Goal: Information Seeking & Learning: Learn about a topic

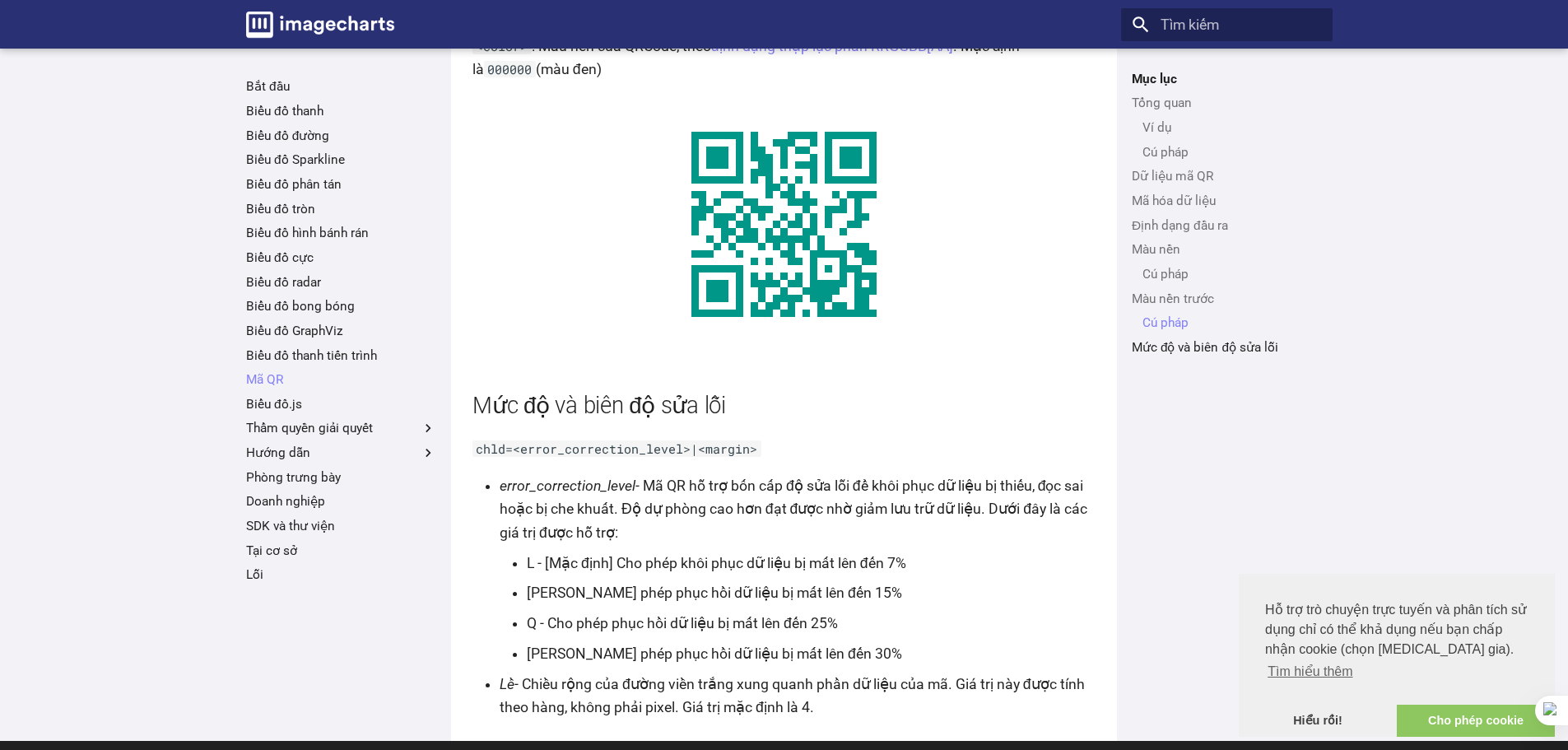
scroll to position [3055, 0]
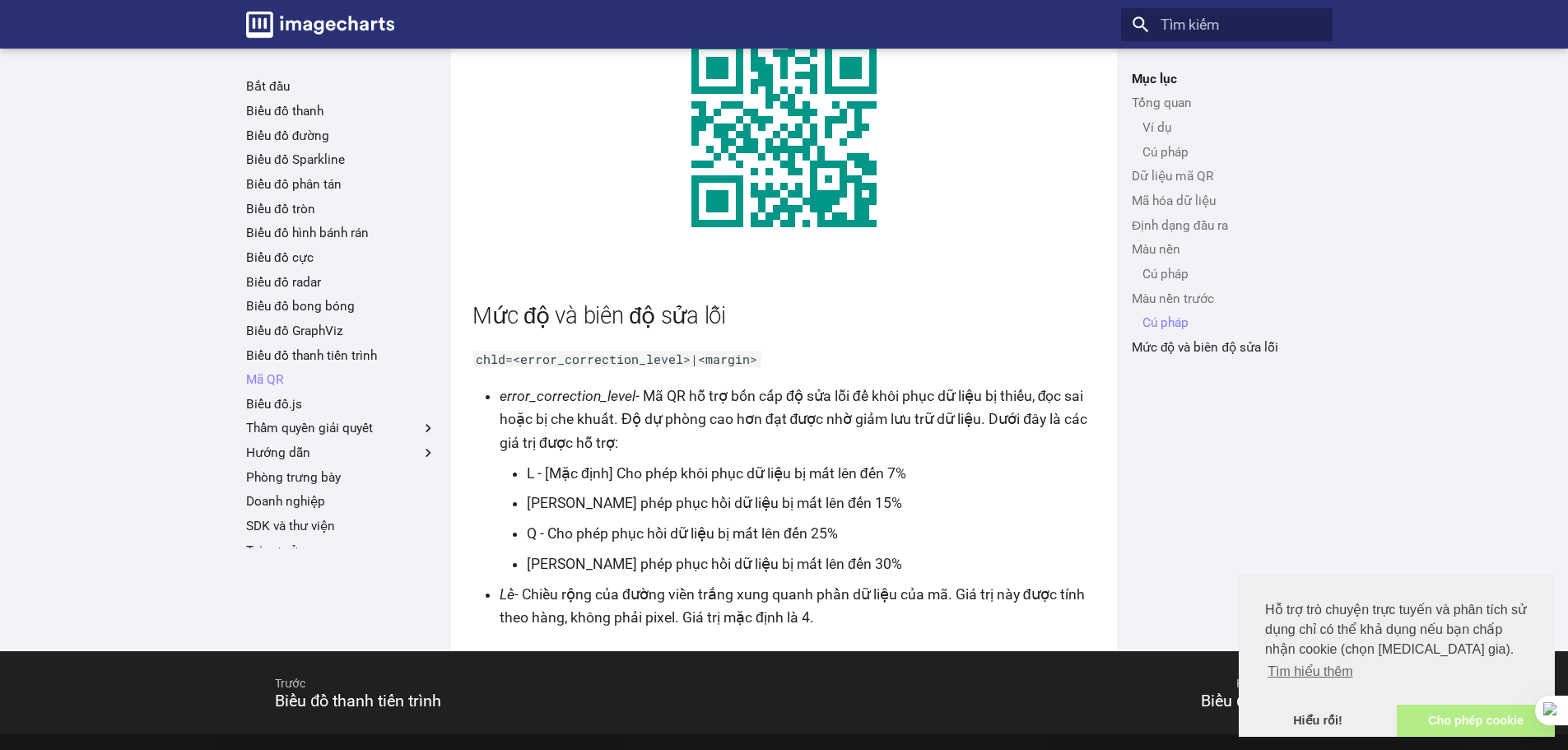
click at [1455, 722] on font "Cho phép cookie" at bounding box center [1476, 720] width 95 height 13
click at [1327, 718] on font "Hiểu rồi!" at bounding box center [1318, 720] width 49 height 13
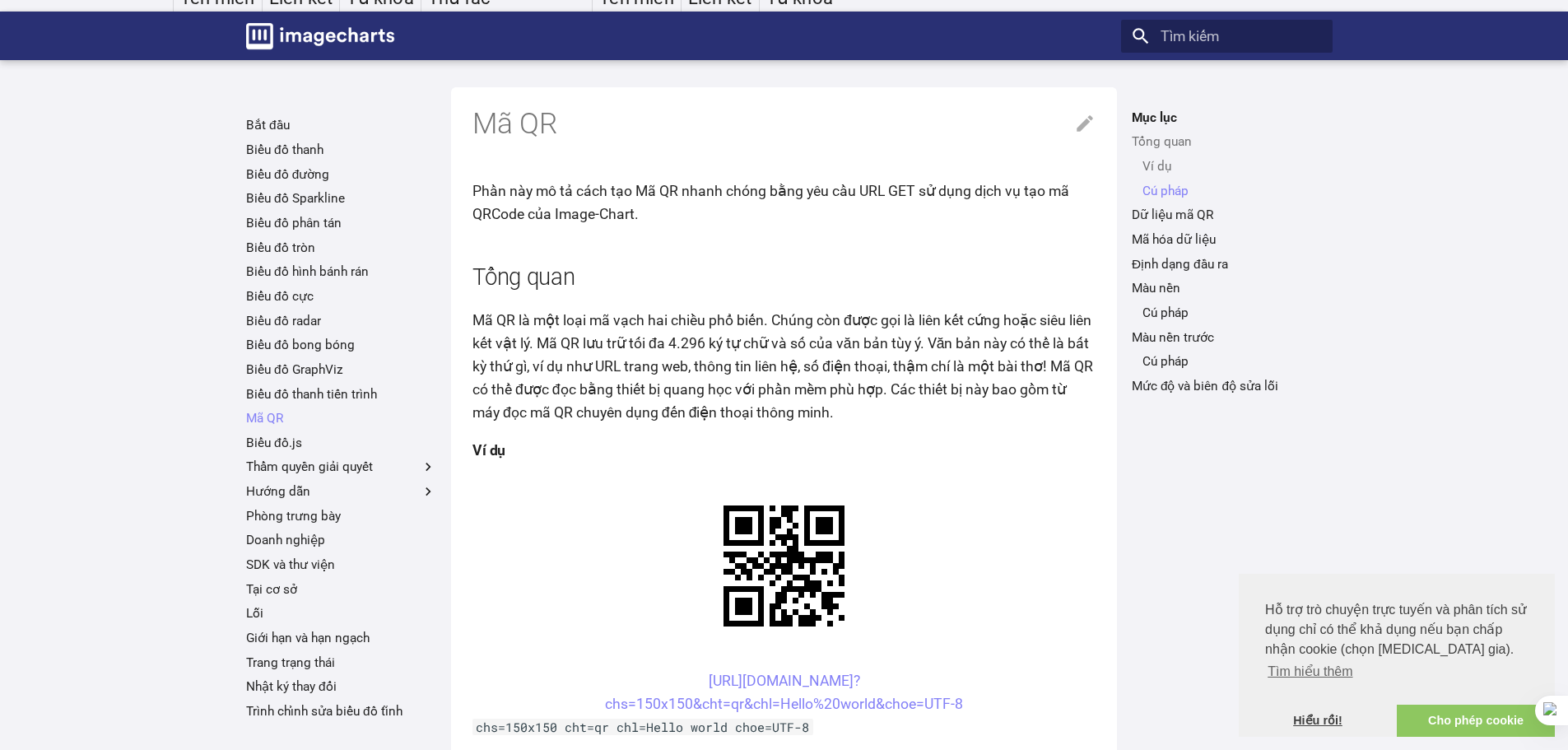
scroll to position [3, 0]
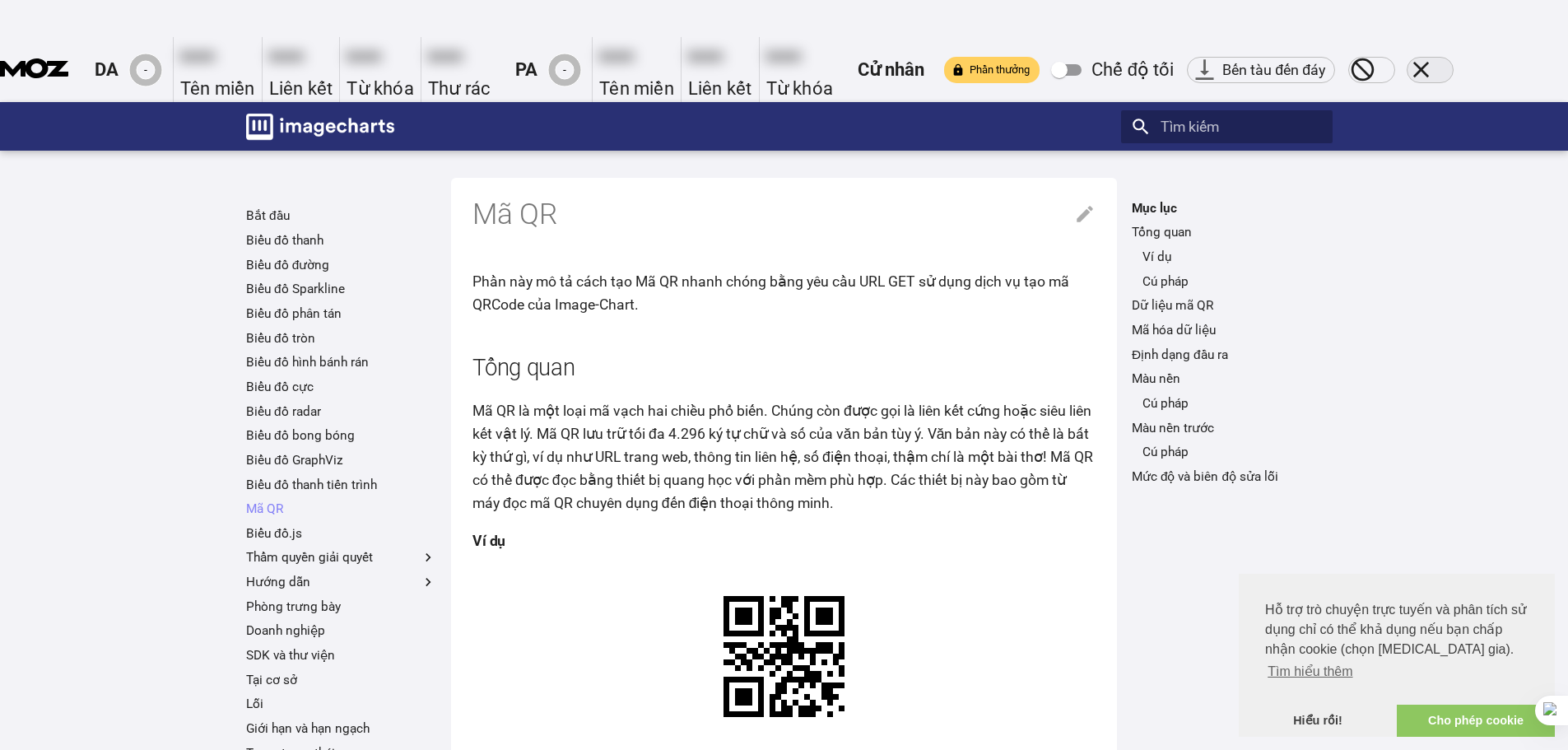
click at [1435, 56] on icon "Đóng thanh công cụ" at bounding box center [1421, 70] width 27 height 27
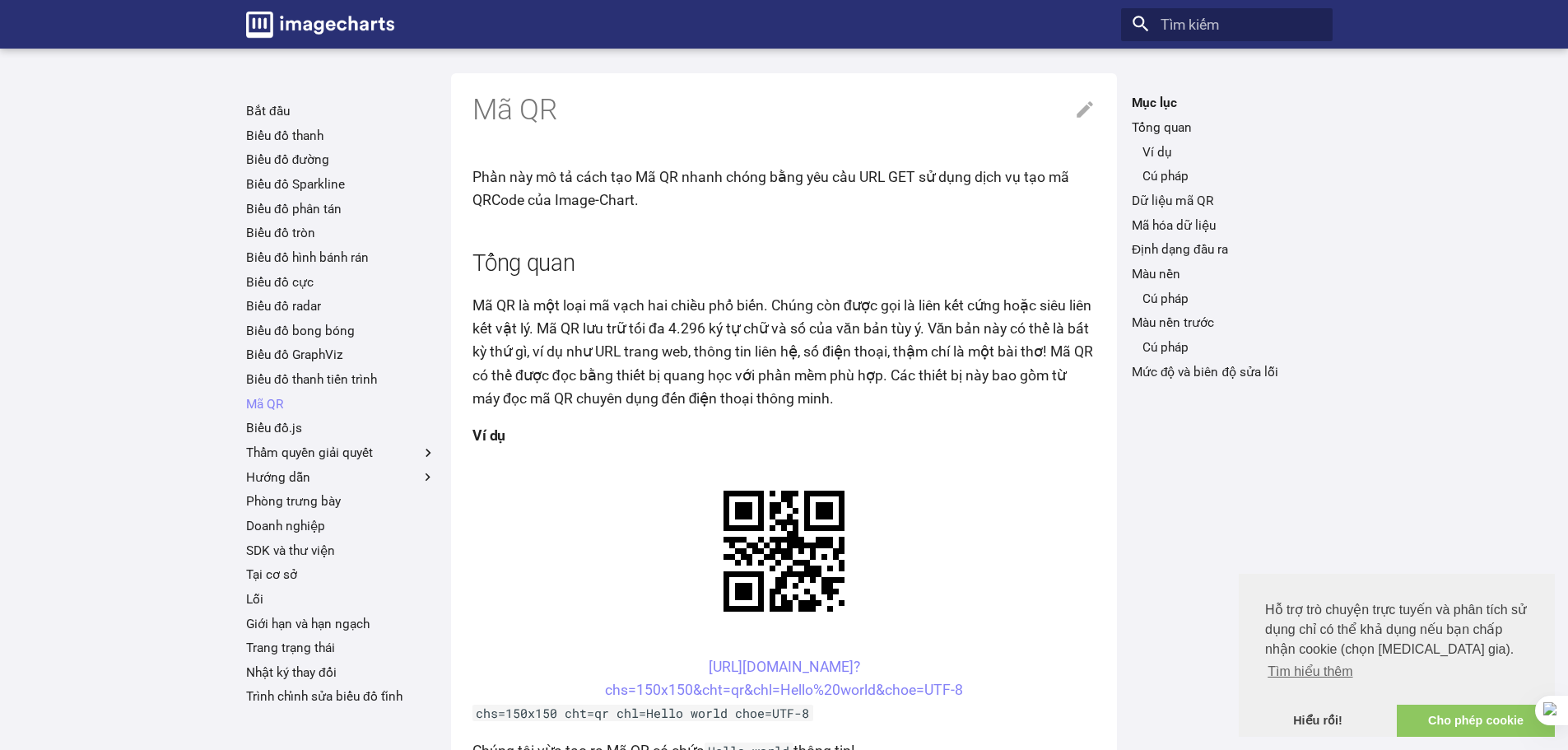
scroll to position [0, 0]
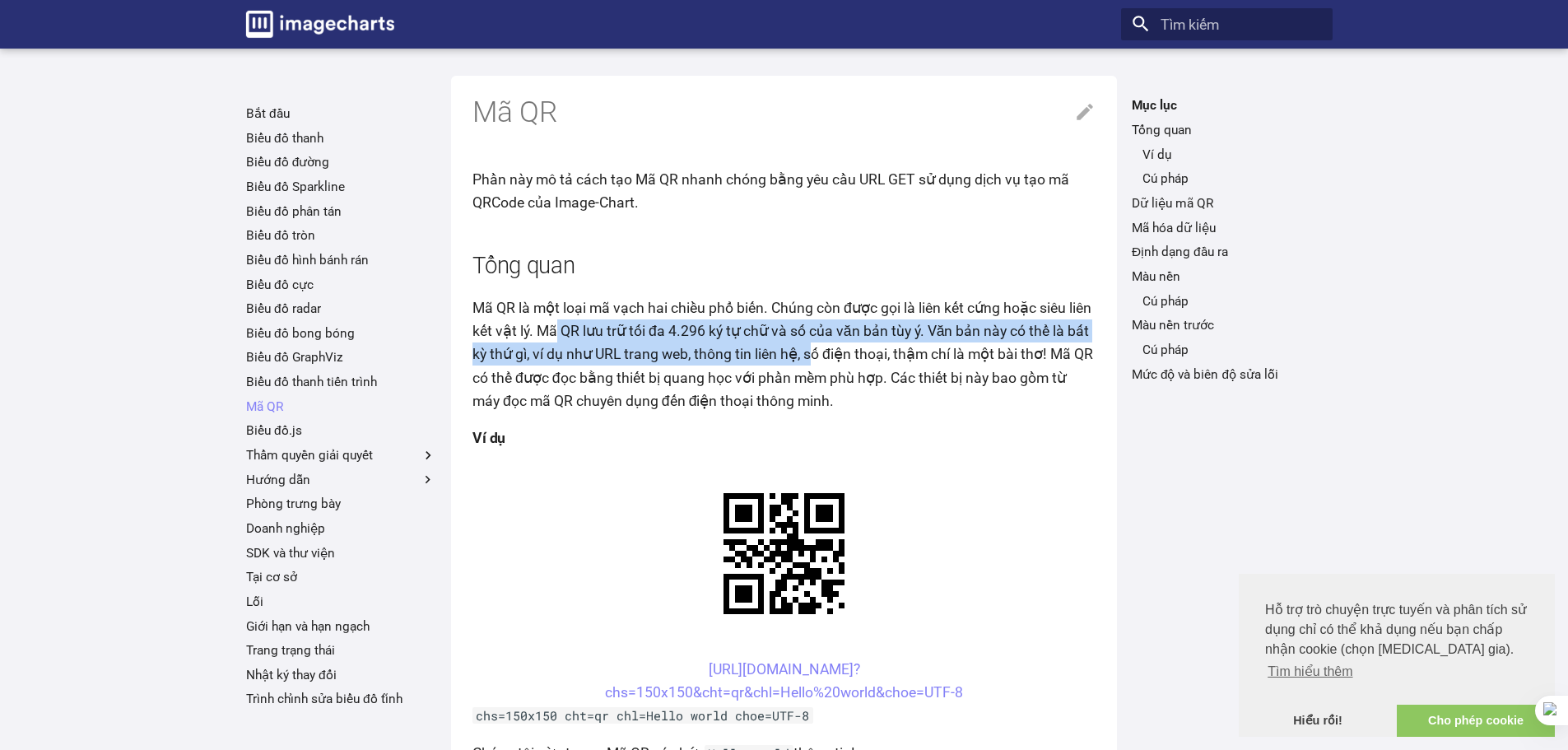
drag, startPoint x: 558, startPoint y: 338, endPoint x: 904, endPoint y: 347, distance: 346.1
click at [846, 347] on font "Mã QR là một loại mã vạch hai chiều phổ biến. Chúng còn được gọi là liên kết cứ…" at bounding box center [783, 355] width 620 height 110
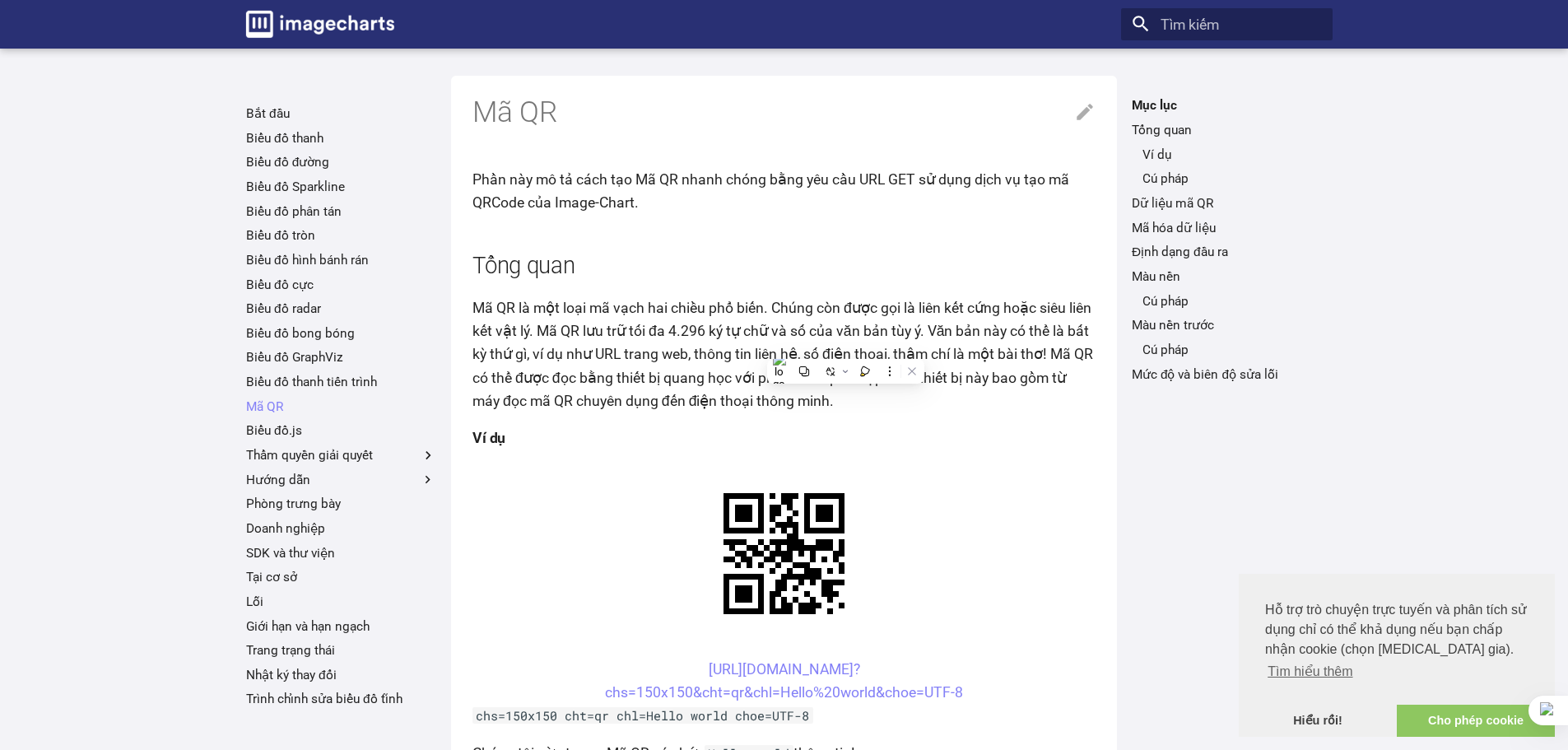
click at [814, 275] on h2 "Tổng quan" at bounding box center [784, 266] width 623 height 32
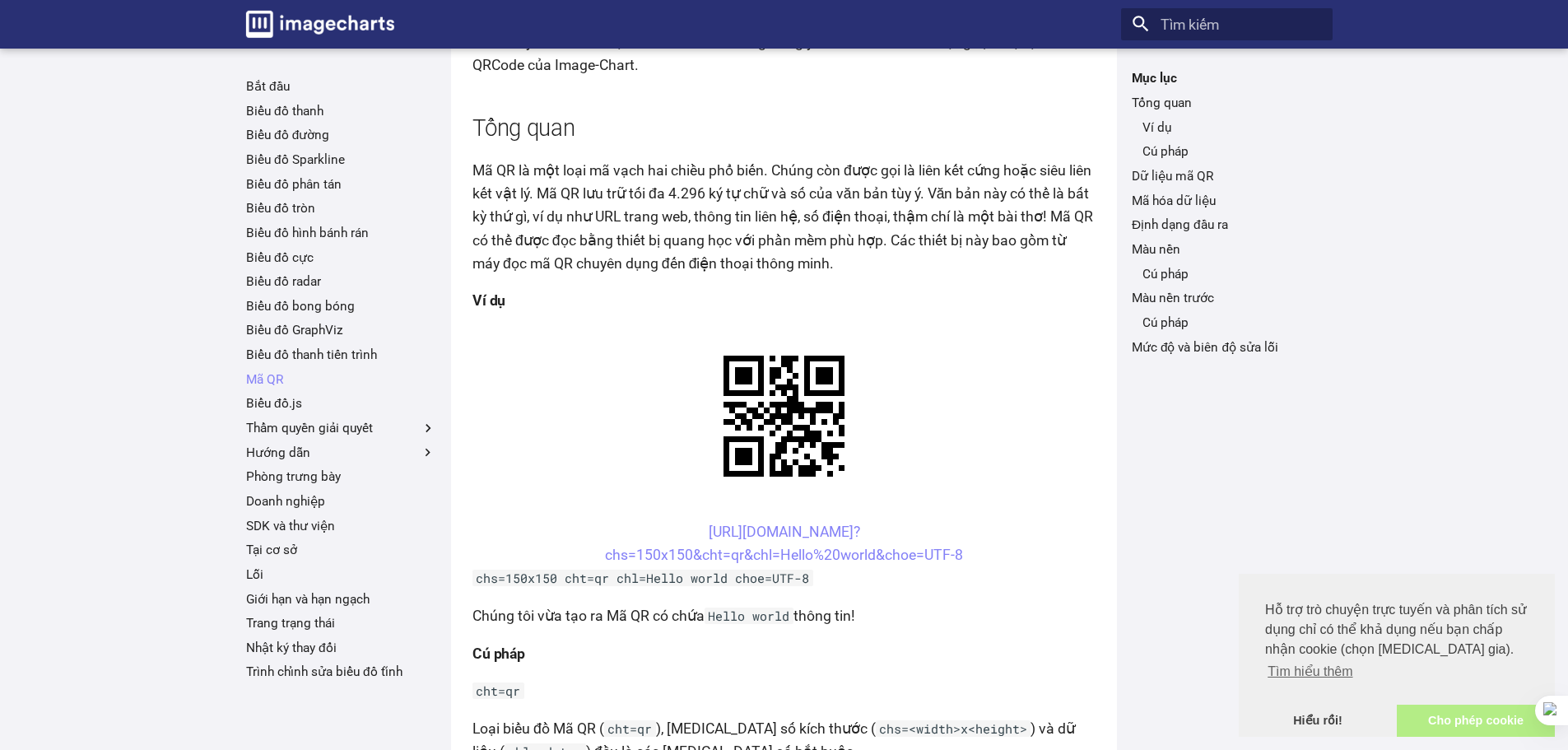
click at [1462, 724] on font "Cho phép cookie" at bounding box center [1476, 720] width 95 height 13
click at [1315, 724] on font "Hiểu rồi!" at bounding box center [1318, 720] width 49 height 13
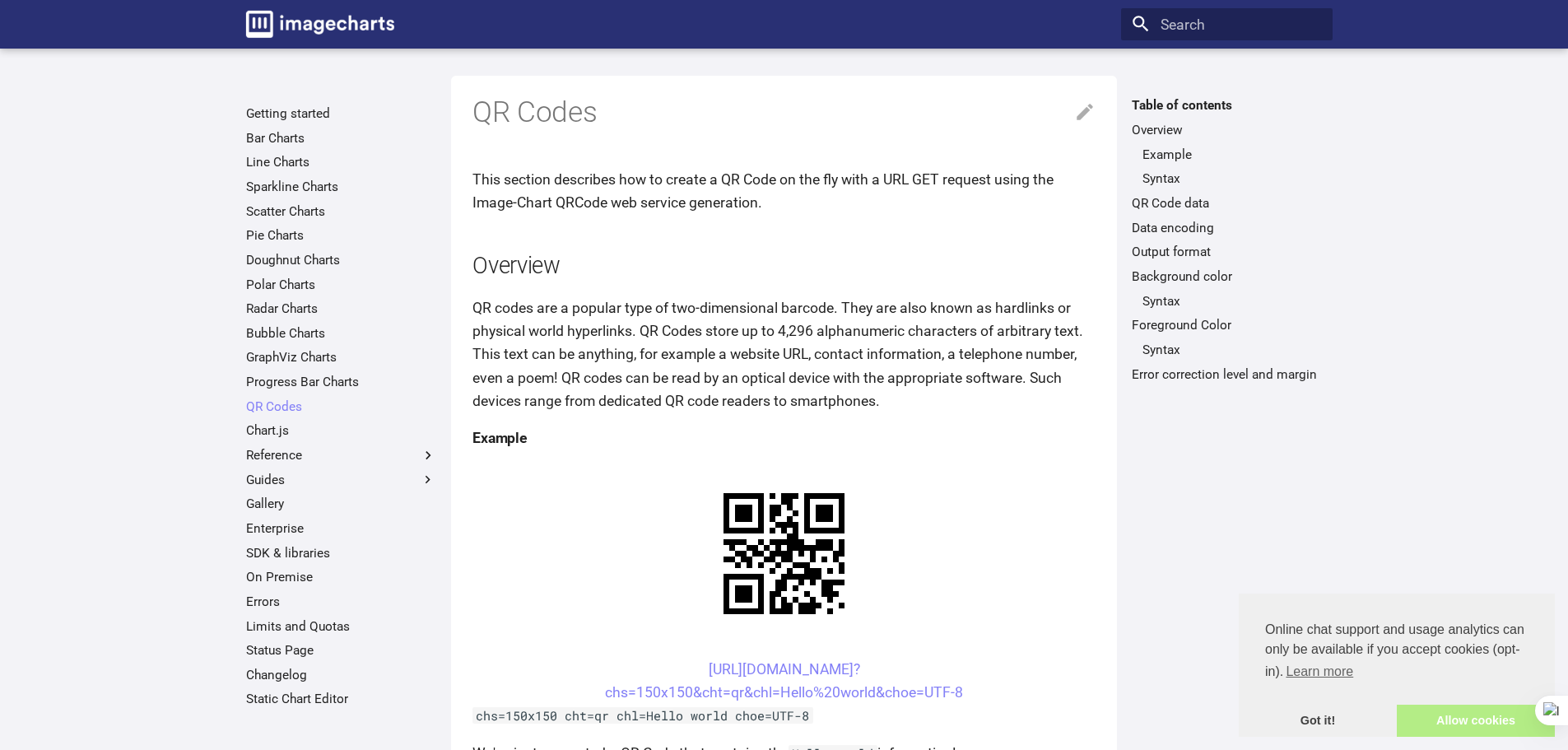
scroll to position [138, 0]
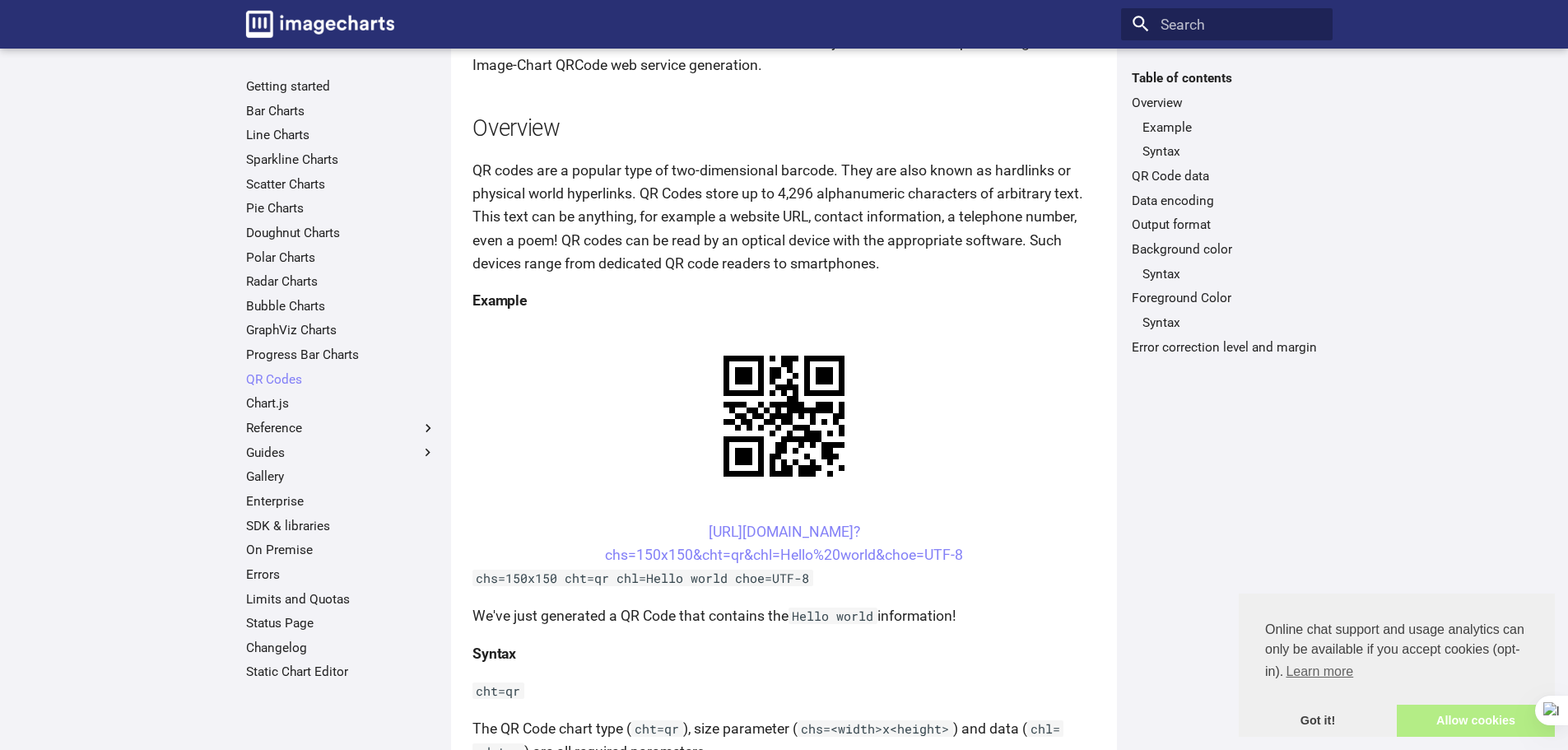
click at [1471, 723] on link "Allow cookies" at bounding box center [1476, 721] width 158 height 33
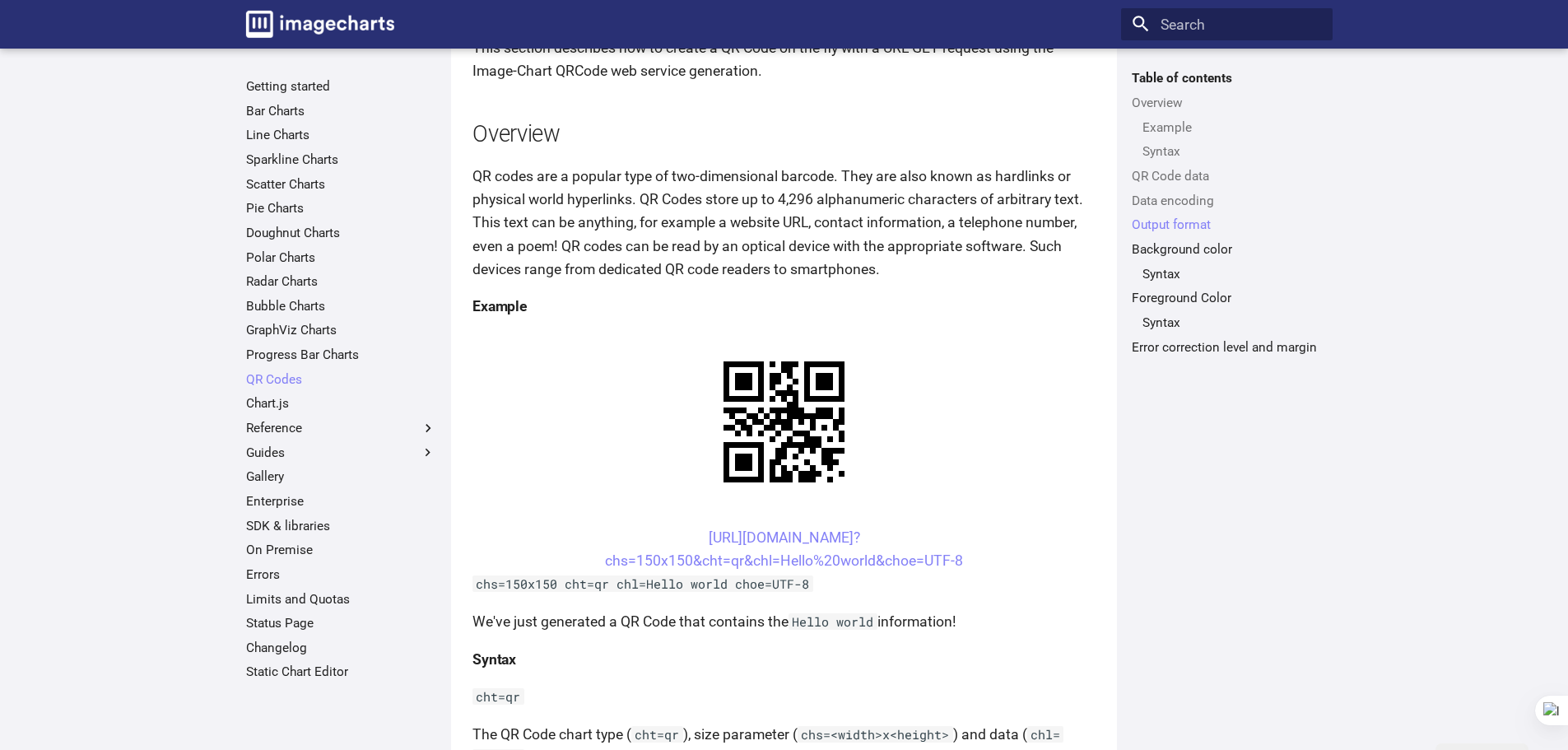
scroll to position [0, 0]
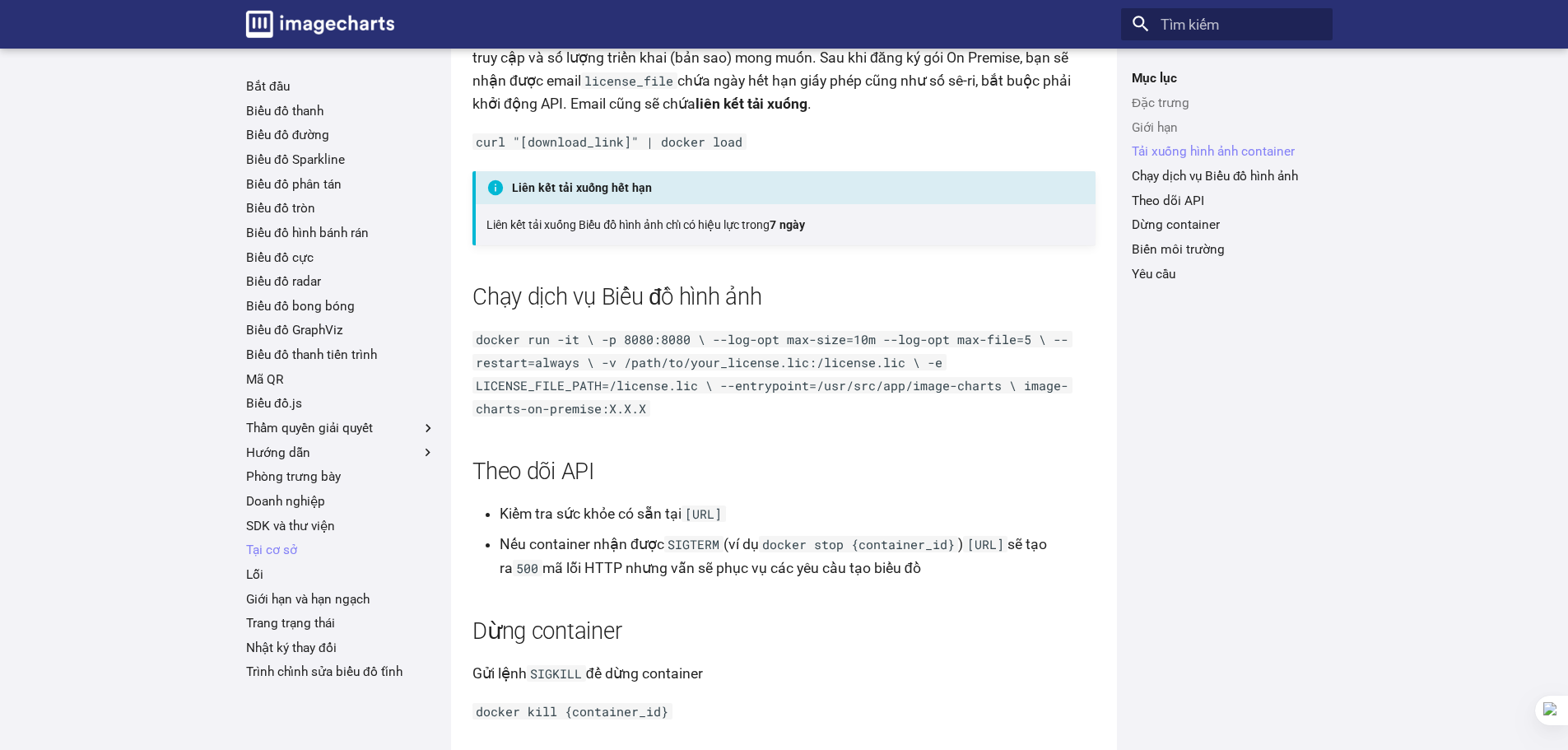
scroll to position [797, 0]
